Goal: Information Seeking & Learning: Learn about a topic

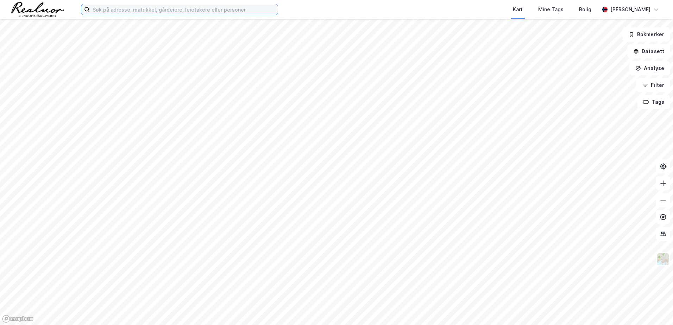
click at [127, 9] on input at bounding box center [184, 9] width 188 height 11
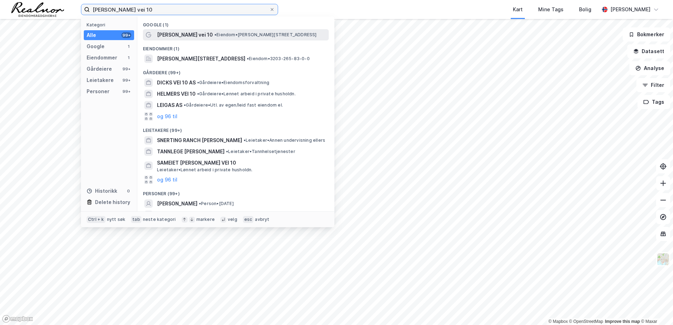
type input "[PERSON_NAME] vei 10"
click at [198, 34] on div "[PERSON_NAME] vei 10 • Eiendom • [PERSON_NAME][STREET_ADDRESS]" at bounding box center [242, 35] width 170 height 8
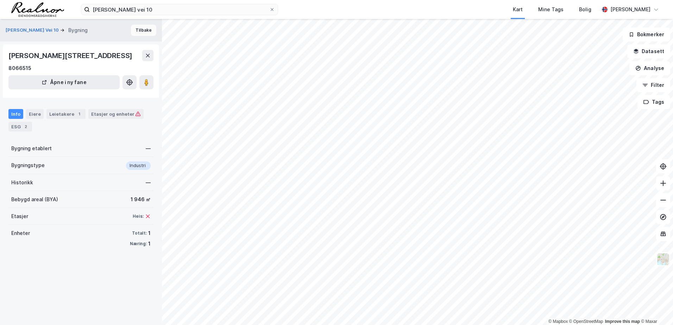
click at [137, 30] on button "Tilbake" at bounding box center [143, 30] width 25 height 11
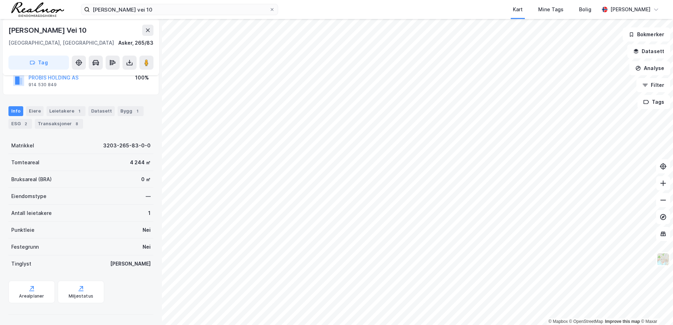
scroll to position [58, 0]
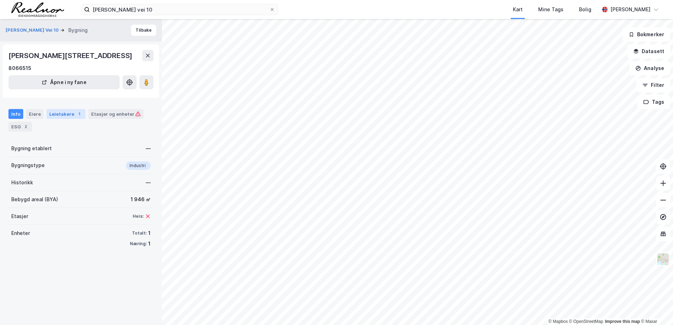
click at [59, 115] on div "Leietakere 1" at bounding box center [65, 114] width 39 height 10
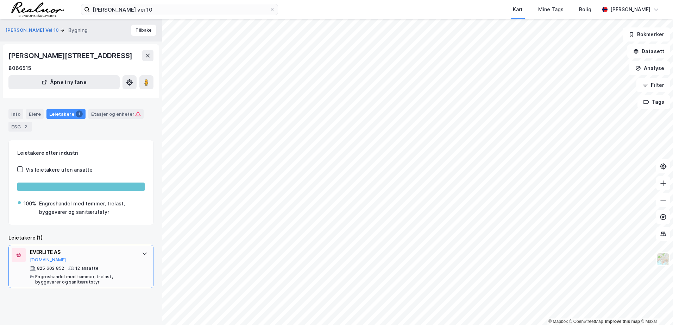
click at [97, 255] on div "EVERLITE AS" at bounding box center [82, 252] width 105 height 8
